Goal: Transaction & Acquisition: Purchase product/service

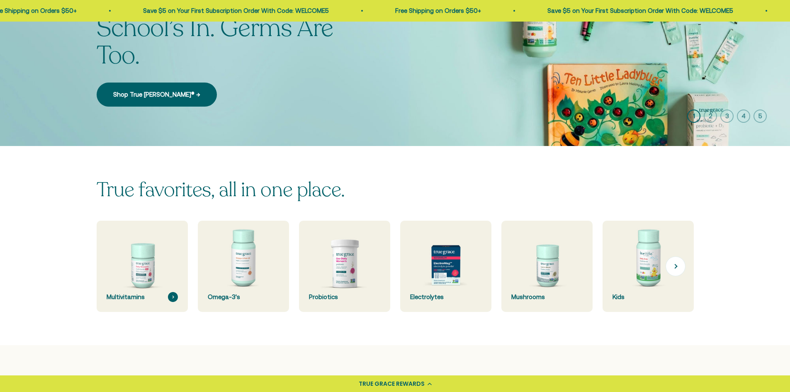
click at [147, 262] on img at bounding box center [142, 266] width 97 height 97
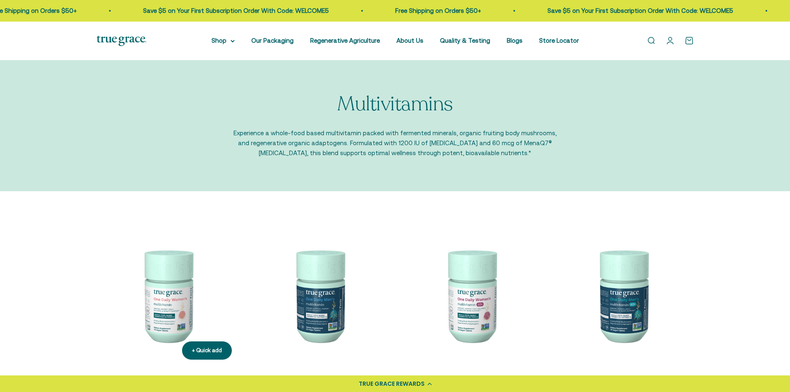
click at [189, 293] on img at bounding box center [168, 295] width 142 height 142
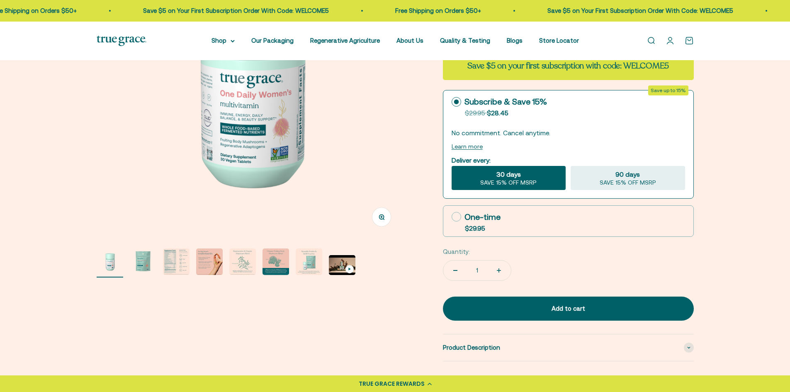
scroll to position [156, 0]
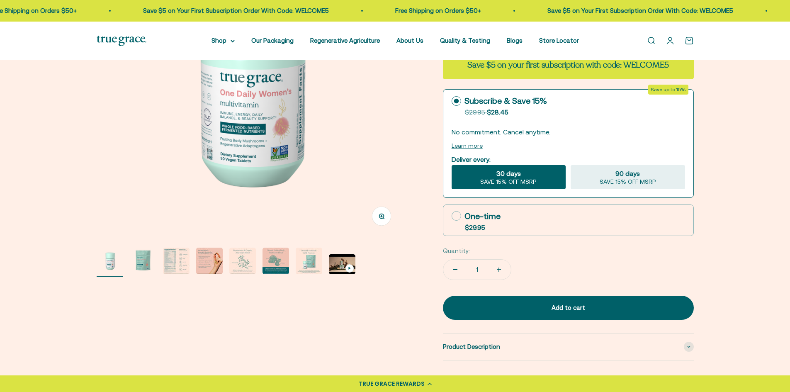
click at [183, 263] on img "Go to item 3" at bounding box center [176, 261] width 27 height 27
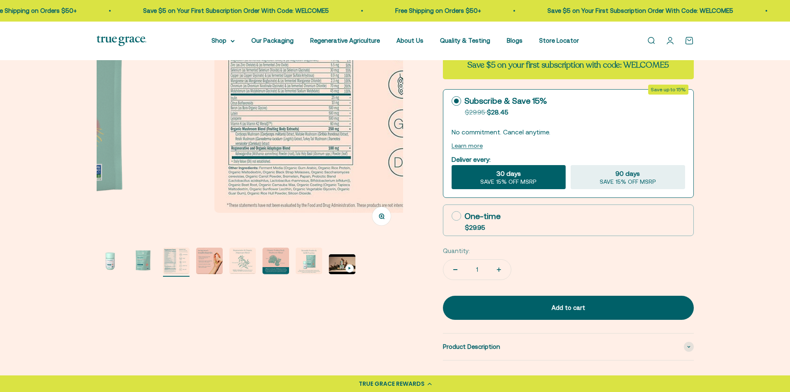
scroll to position [0, 633]
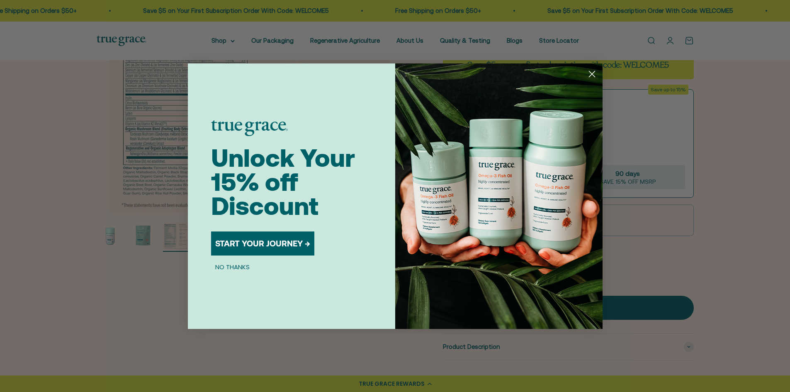
click at [593, 74] on circle "Close dialog" at bounding box center [592, 74] width 14 height 14
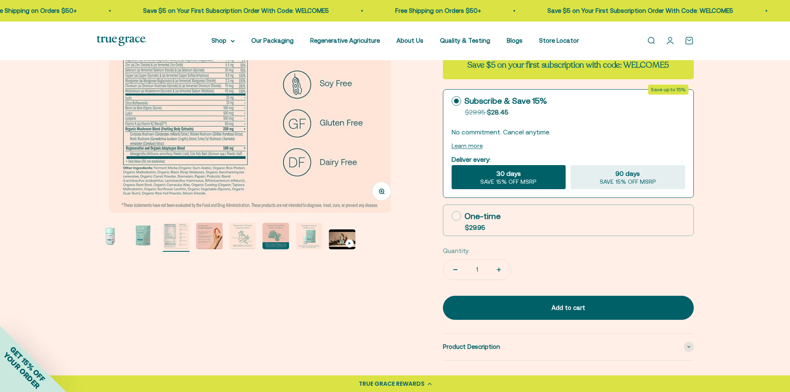
click at [384, 271] on div "Zoom Go to item 1 Go to item 2 Go to item 3 Go to item 4 Go to item 5 Go to ite…" at bounding box center [395, 164] width 597 height 467
